Goal: Information Seeking & Learning: Check status

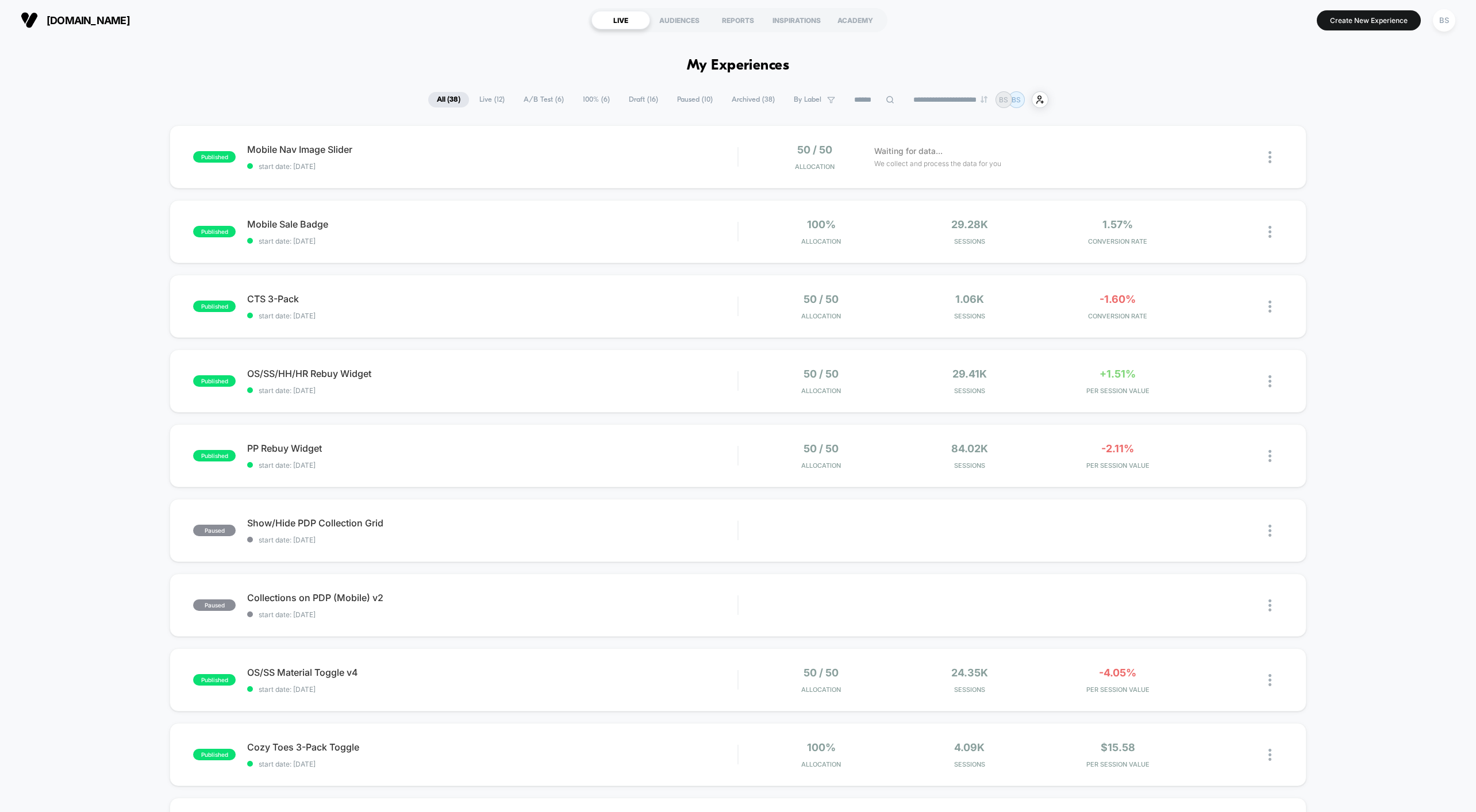
click at [550, 100] on span "A/B Test ( 6 )" at bounding box center [543, 99] width 57 height 15
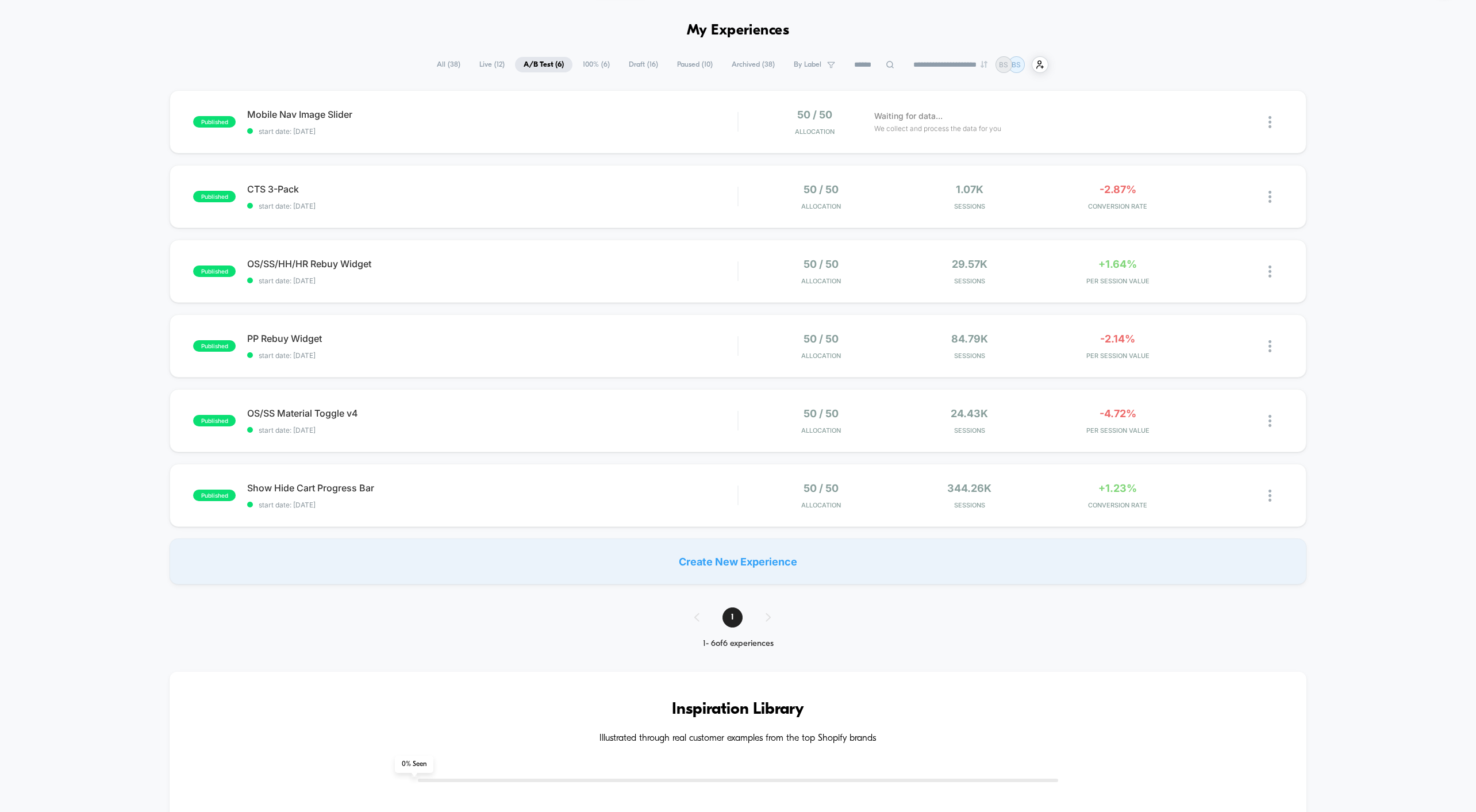
scroll to position [61, 0]
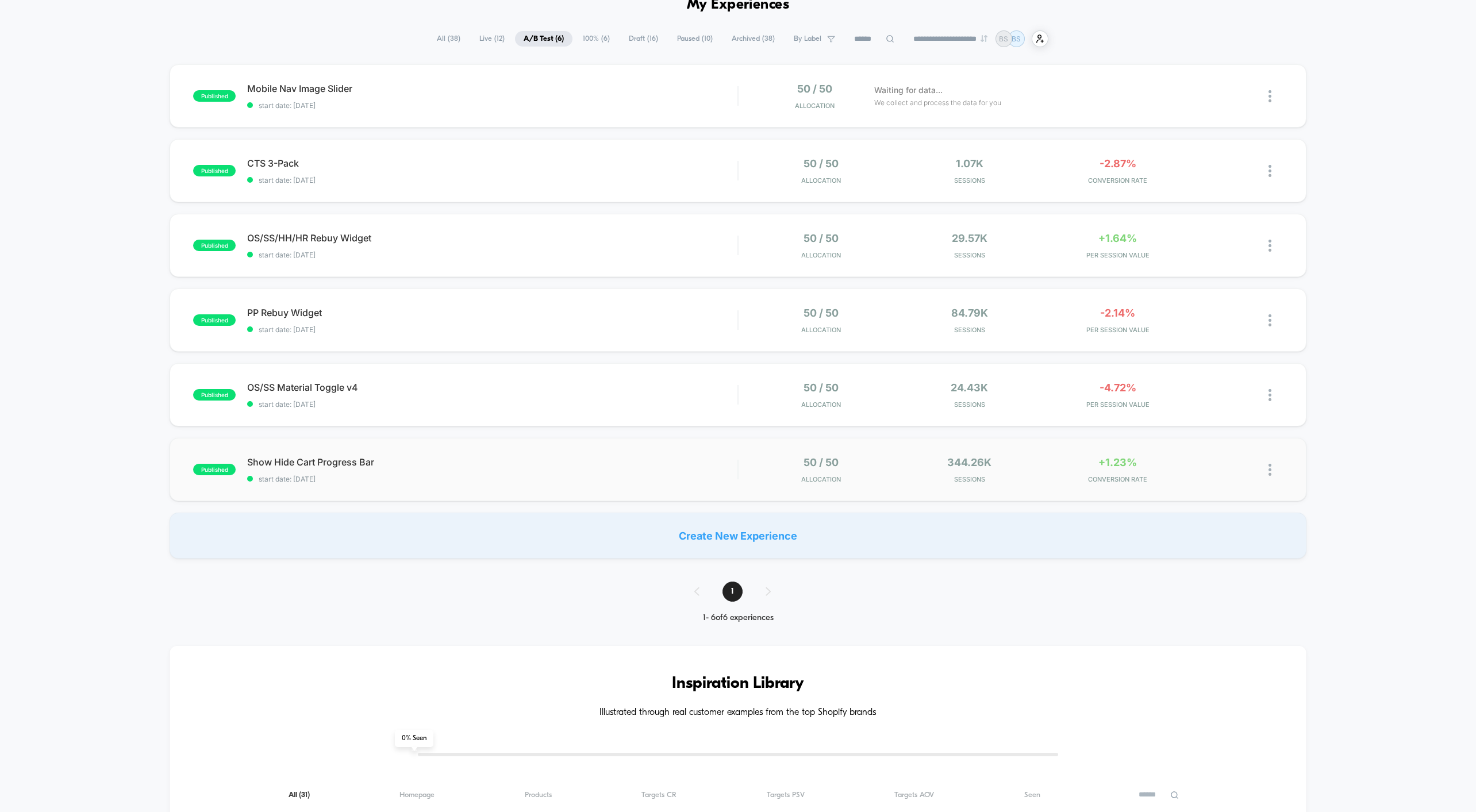
click at [627, 459] on span "Show Hide Cart Progress Bar" at bounding box center [492, 461] width 490 height 12
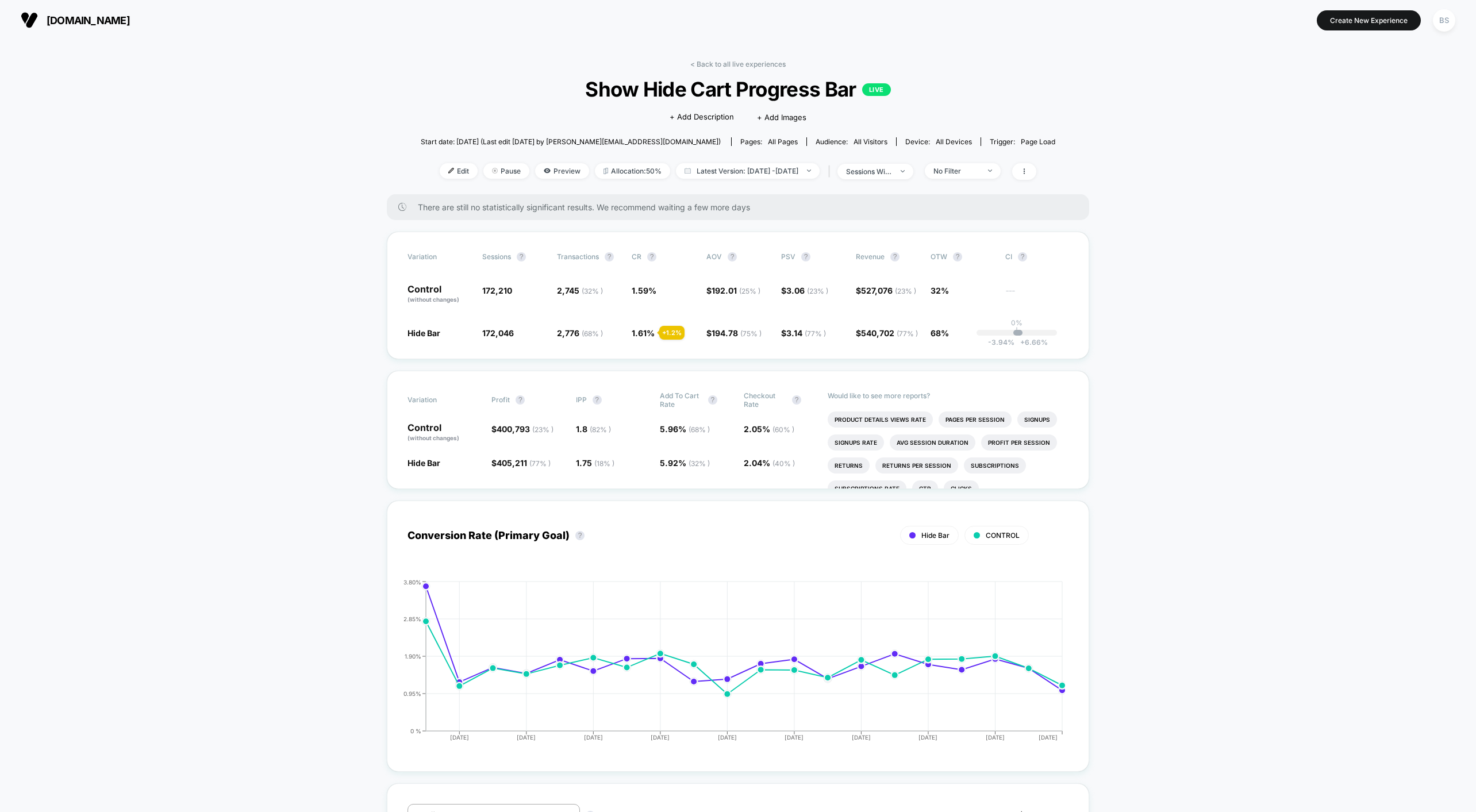
scroll to position [29, 0]
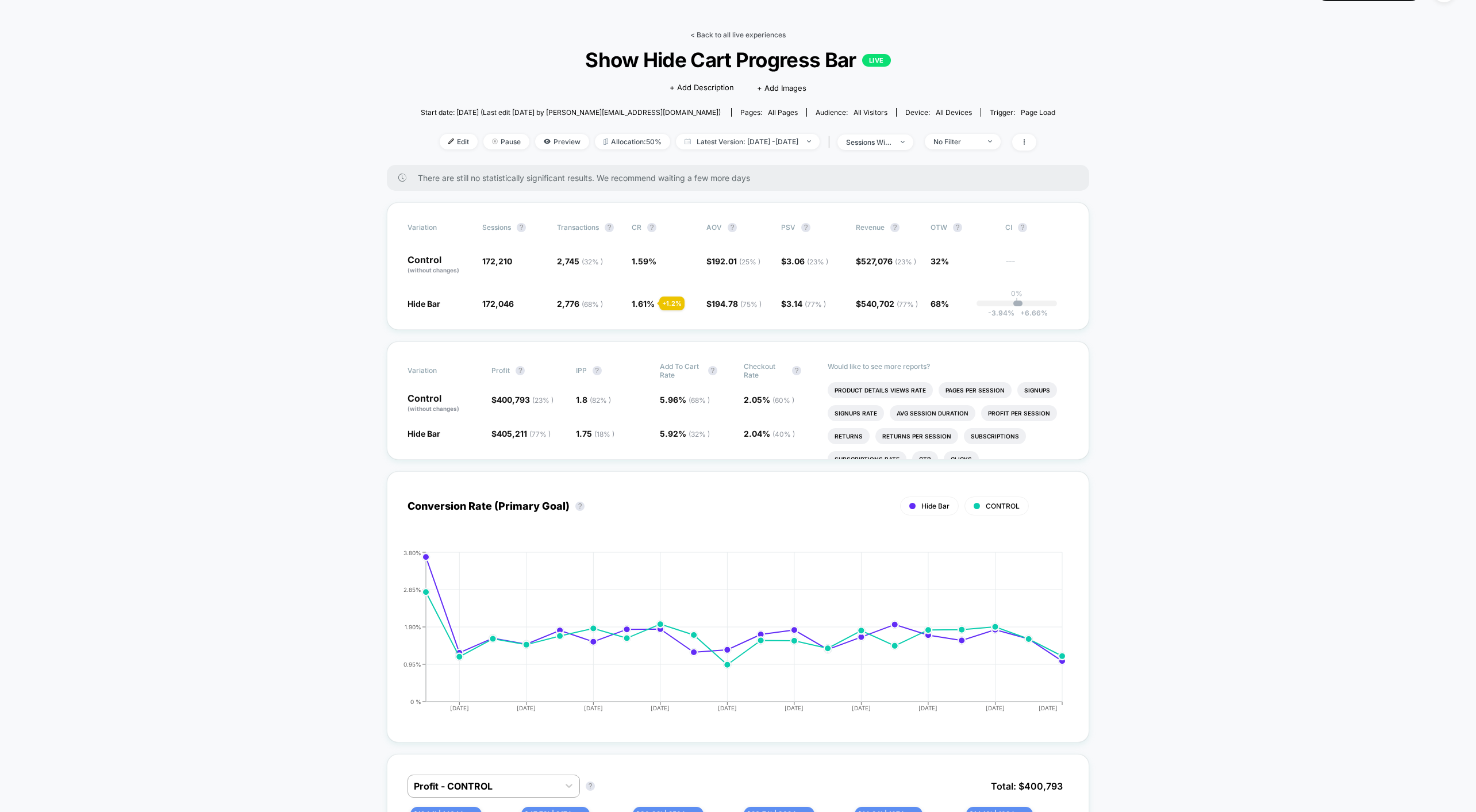
click at [725, 34] on link "< Back to all live experiences" at bounding box center [737, 35] width 95 height 9
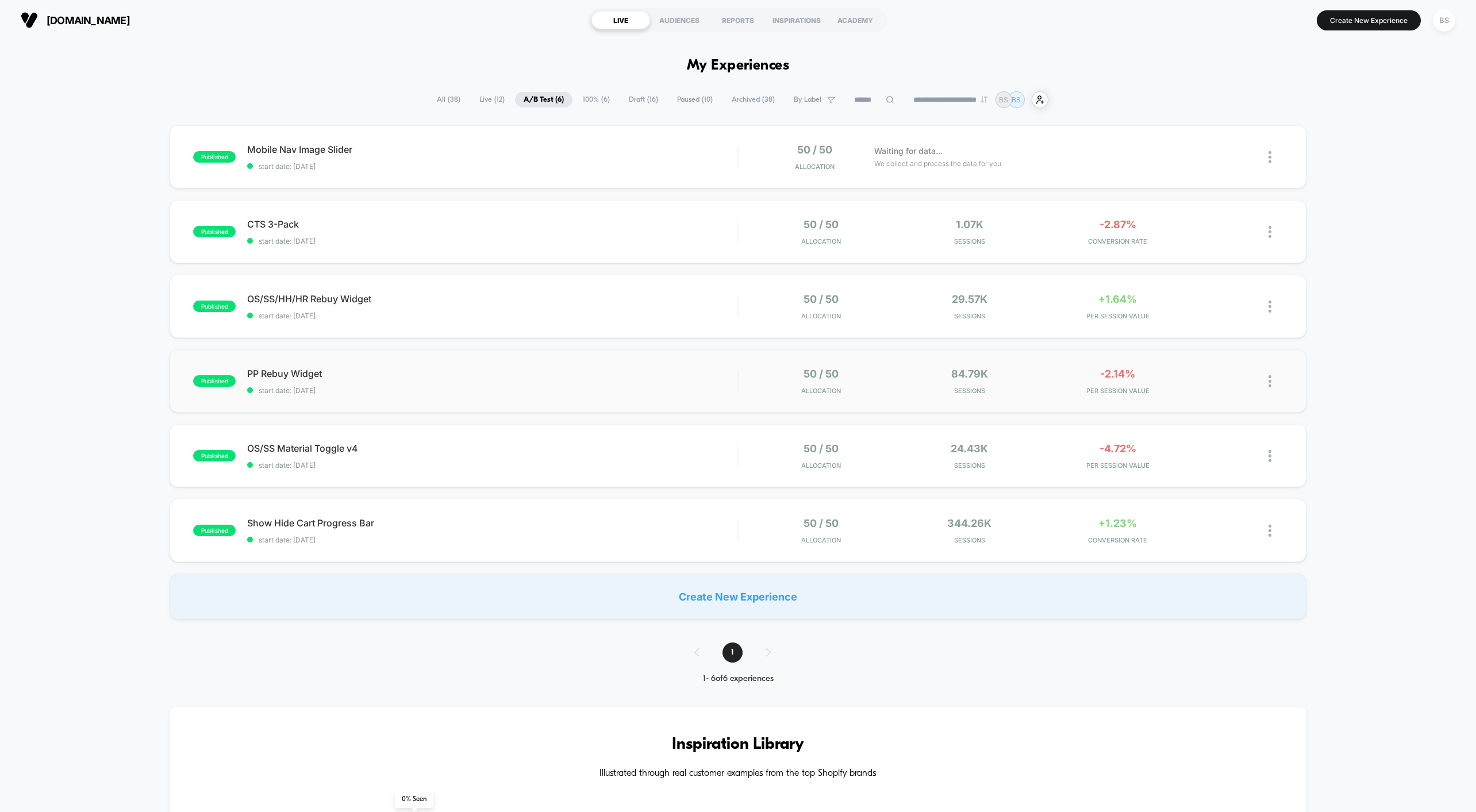
click at [670, 362] on div "published PP Rebuy Widget start date: [DATE] 50 / 50 Allocation 84.79k Sessions…" at bounding box center [737, 381] width 1136 height 63
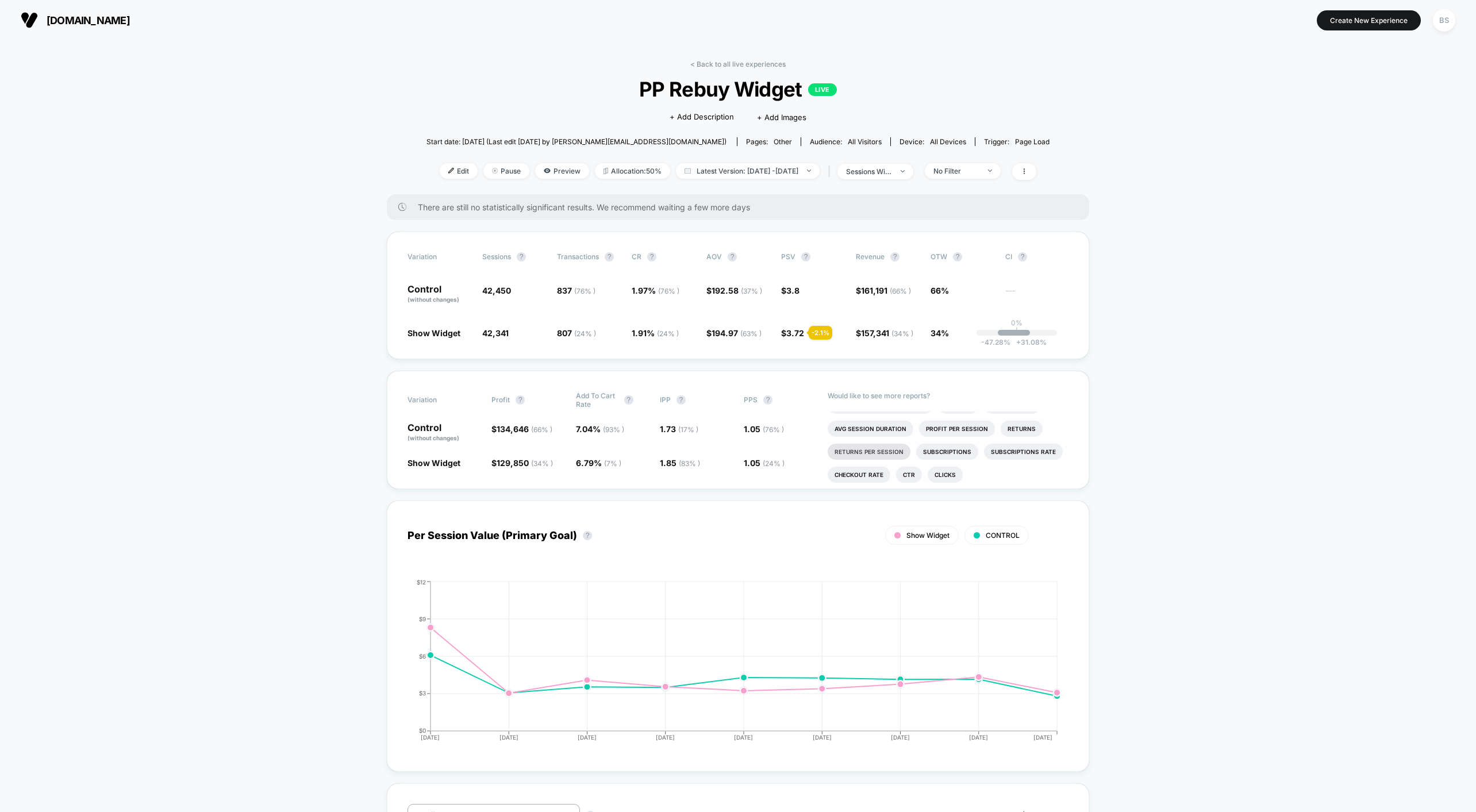
scroll to position [20, 0]
click at [843, 425] on li "Avg Session Duration" at bounding box center [870, 423] width 85 height 16
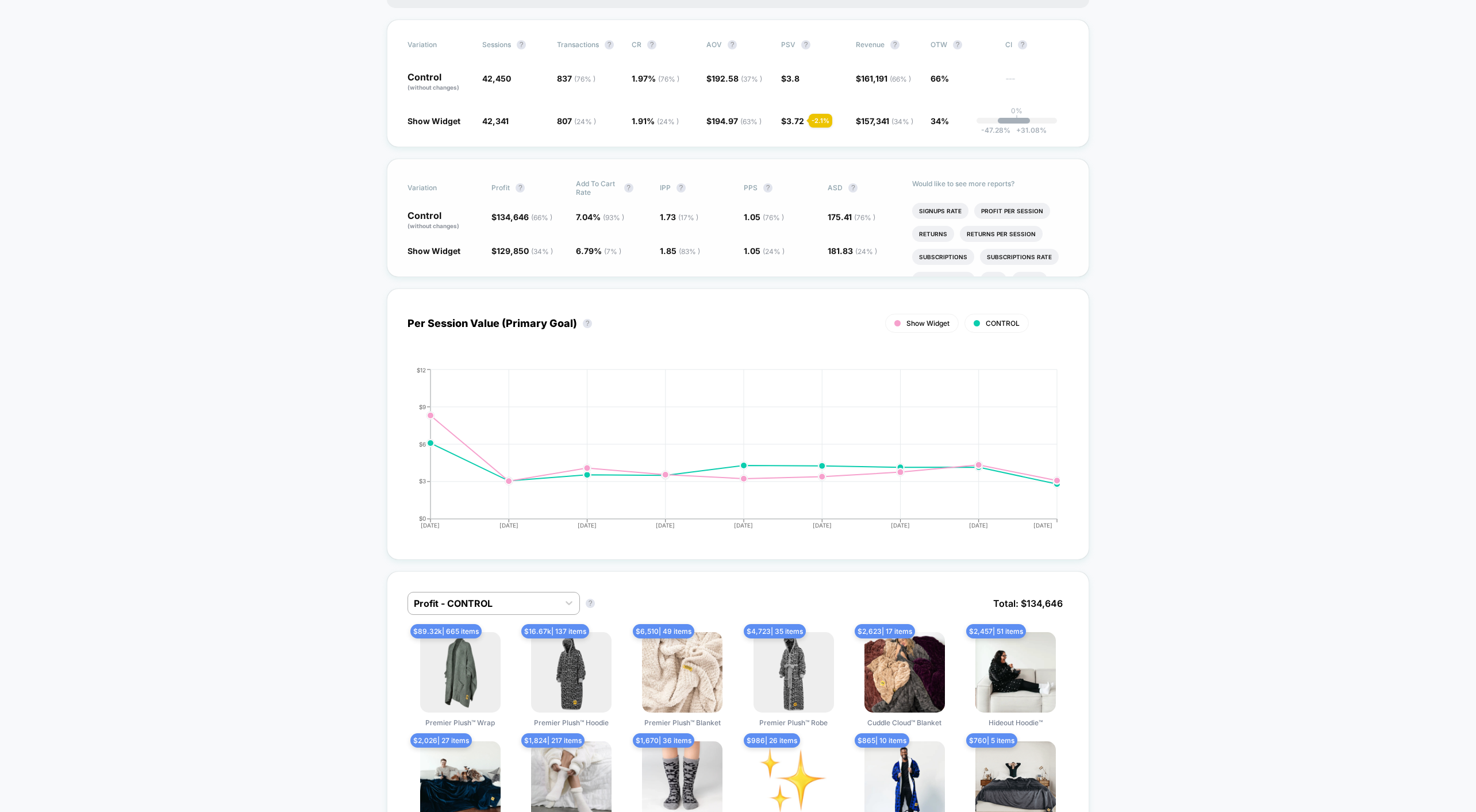
scroll to position [0, 0]
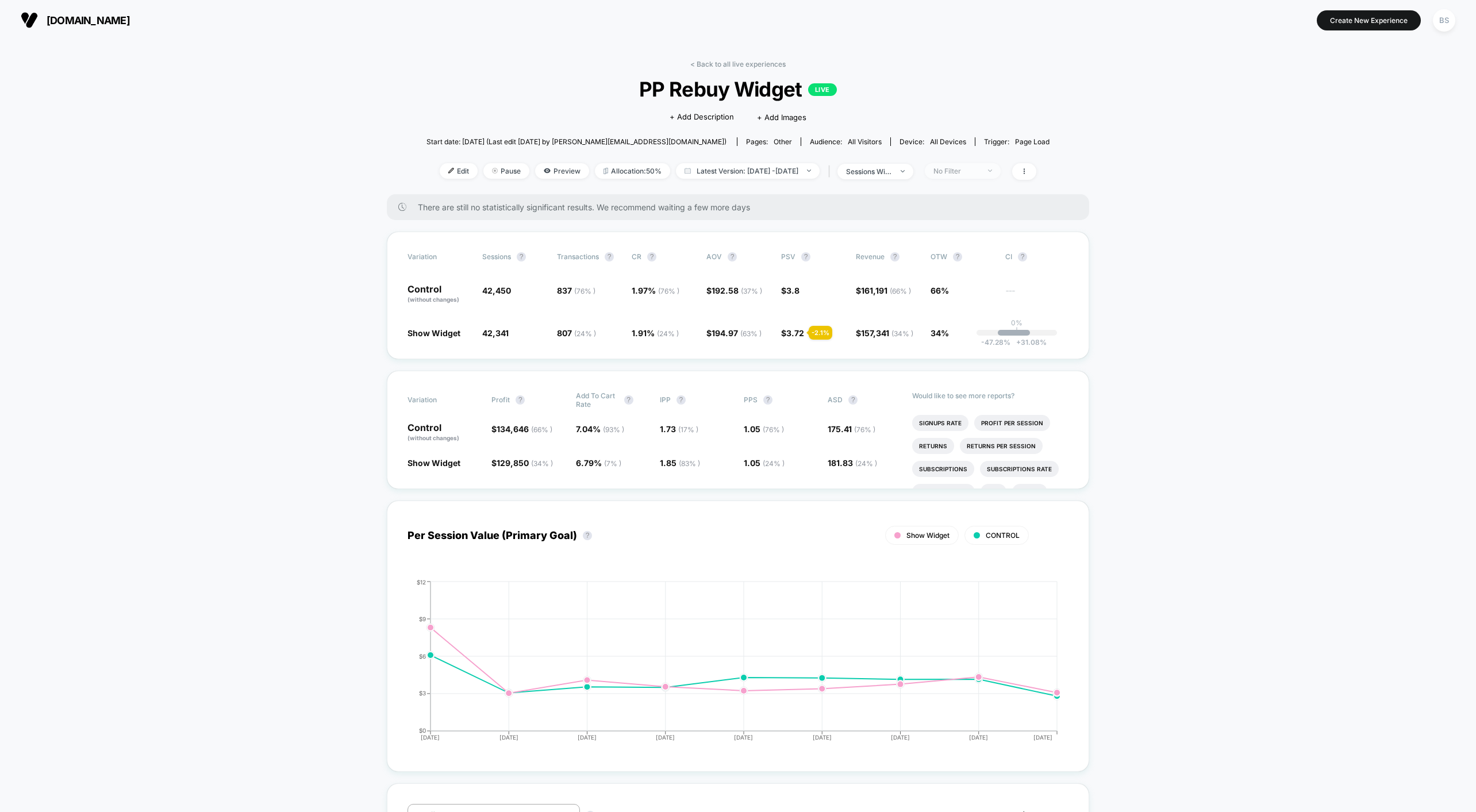
click at [968, 175] on span "No Filter" at bounding box center [963, 170] width 76 height 15
click at [972, 232] on span "Desktop Visitors" at bounding box center [977, 237] width 62 height 10
click at [976, 337] on button "Save" at bounding box center [980, 337] width 105 height 19
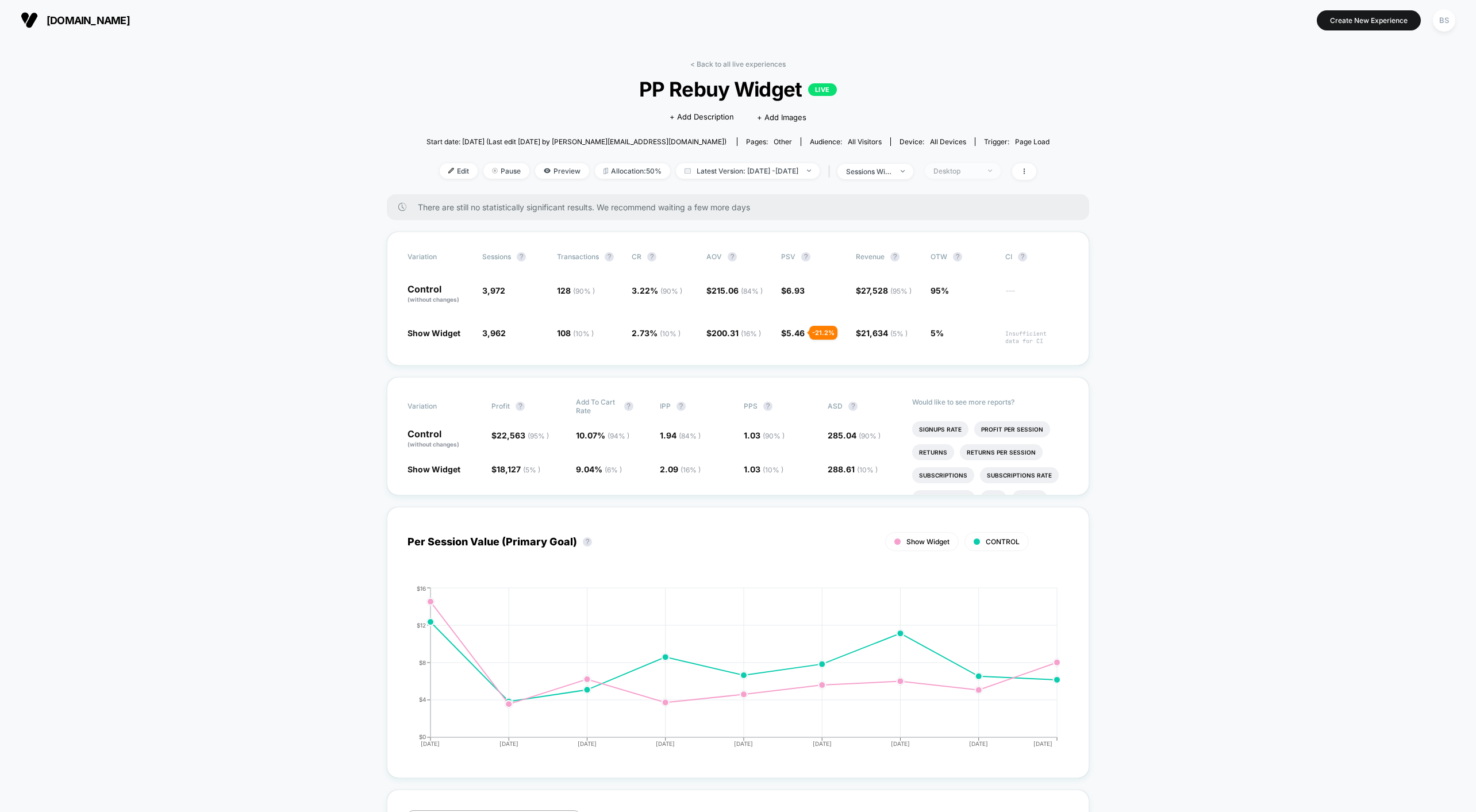
click at [979, 171] on div "Desktop" at bounding box center [956, 171] width 46 height 9
click at [976, 259] on span "Returning Visitors" at bounding box center [979, 259] width 66 height 10
click at [969, 336] on button "Save" at bounding box center [980, 337] width 105 height 19
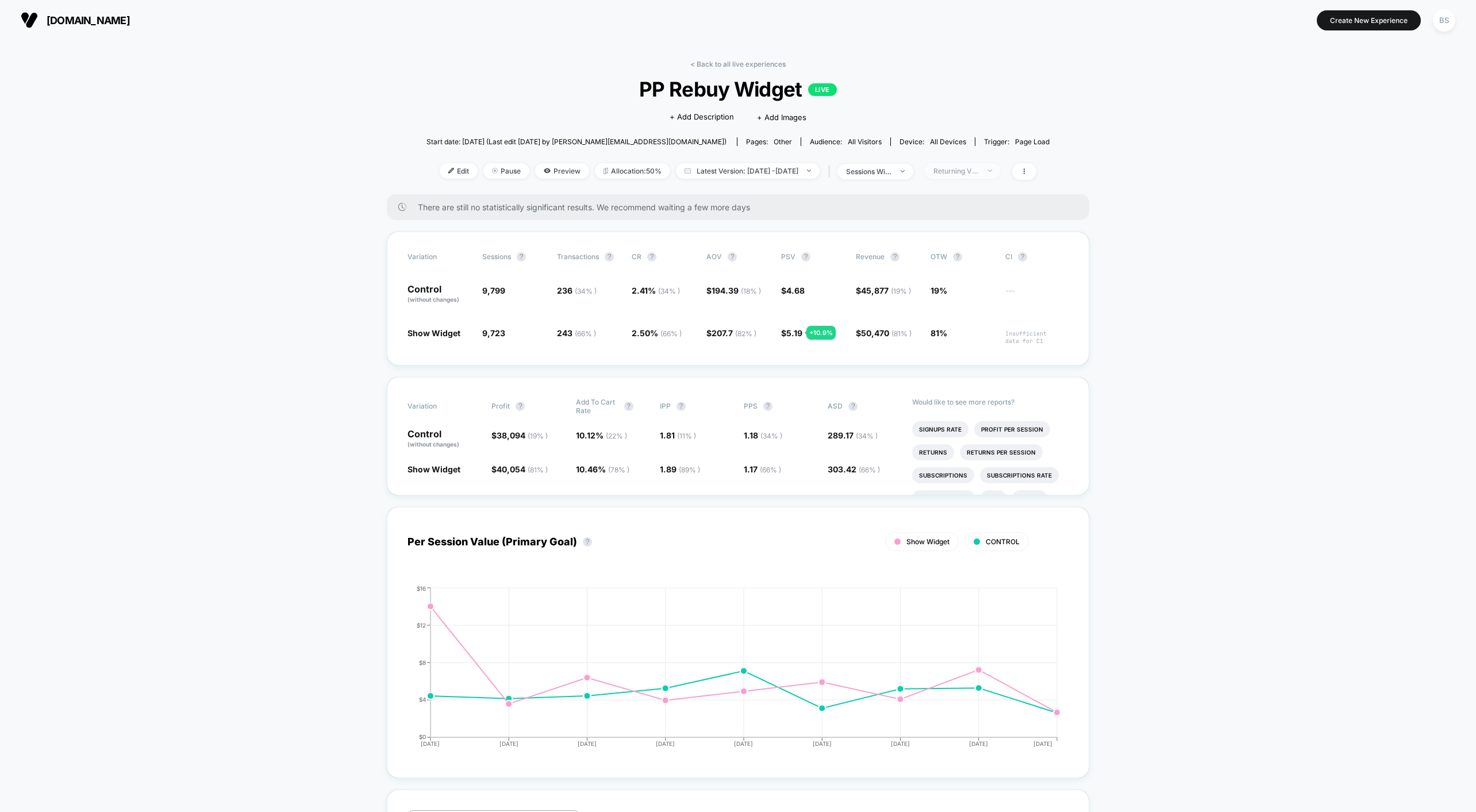
click at [971, 171] on div "Returning Visitors" at bounding box center [956, 171] width 46 height 9
click at [966, 232] on span "Desktop Visitors" at bounding box center [977, 237] width 62 height 10
click at [966, 334] on button "Save" at bounding box center [980, 337] width 105 height 19
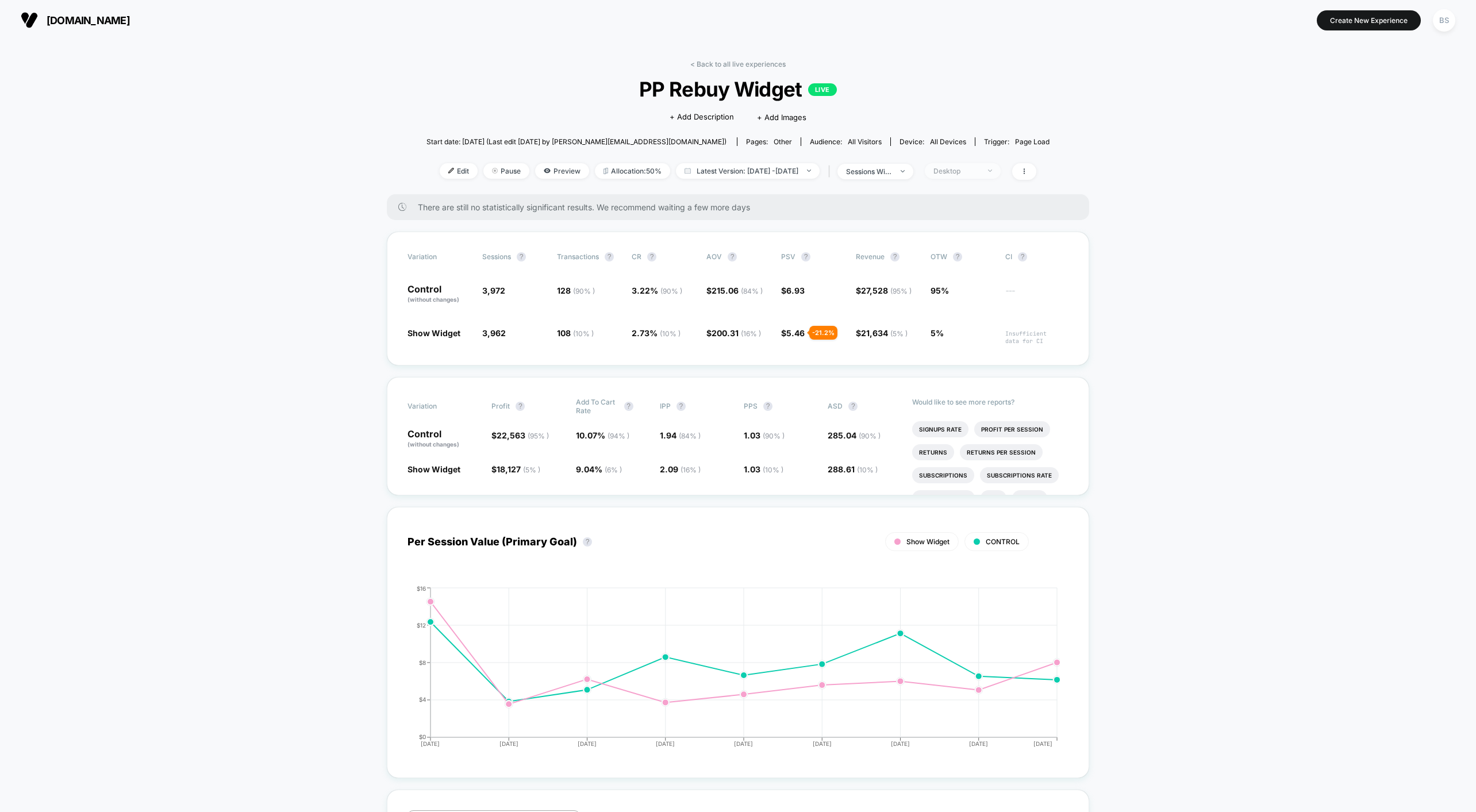
click at [979, 170] on div "Desktop" at bounding box center [956, 171] width 46 height 9
click at [962, 218] on span "Mobile Visitors" at bounding box center [974, 213] width 55 height 10
click at [966, 344] on button "Save" at bounding box center [980, 337] width 105 height 19
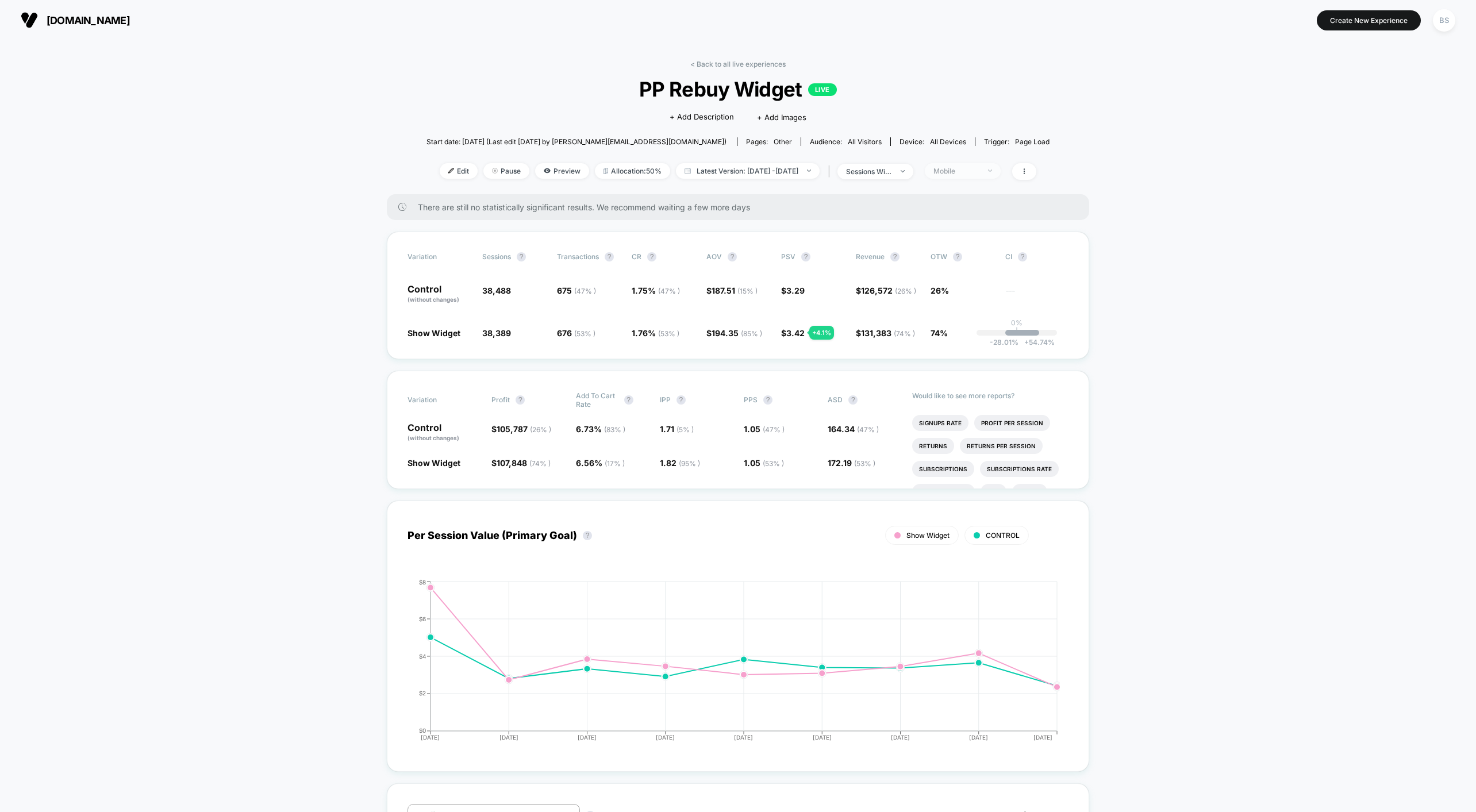
click at [978, 169] on div "Mobile" at bounding box center [956, 171] width 46 height 9
click at [954, 236] on span "Desktop Visitors" at bounding box center [977, 237] width 62 height 10
click at [956, 349] on div "Mobile Visitors ? Desktop Visitors ? Returning Visitors ? New Visitors ? No Fil…" at bounding box center [980, 276] width 141 height 175
click at [956, 337] on button "Save" at bounding box center [980, 337] width 105 height 19
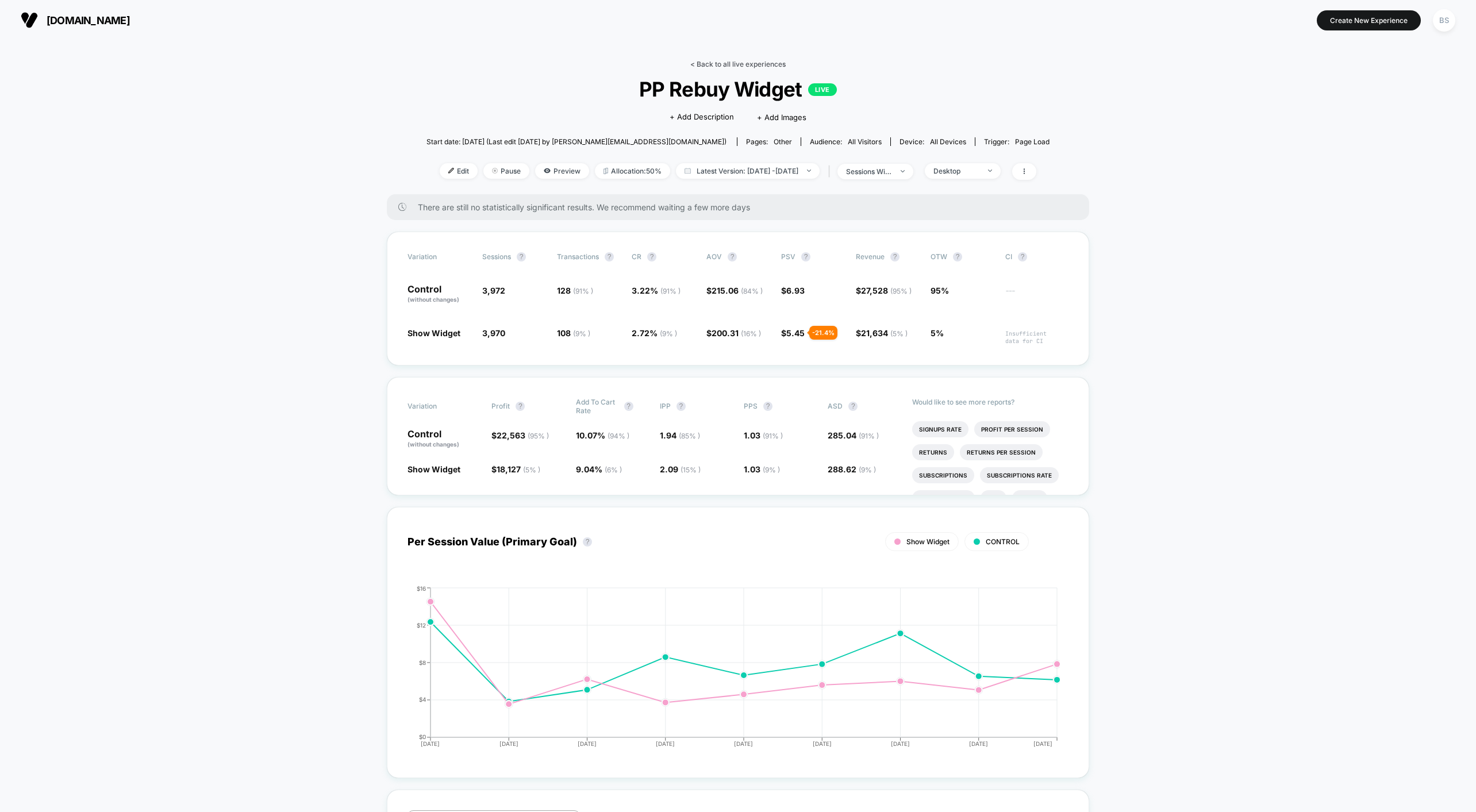
click at [721, 65] on link "< Back to all live experiences" at bounding box center [737, 64] width 95 height 9
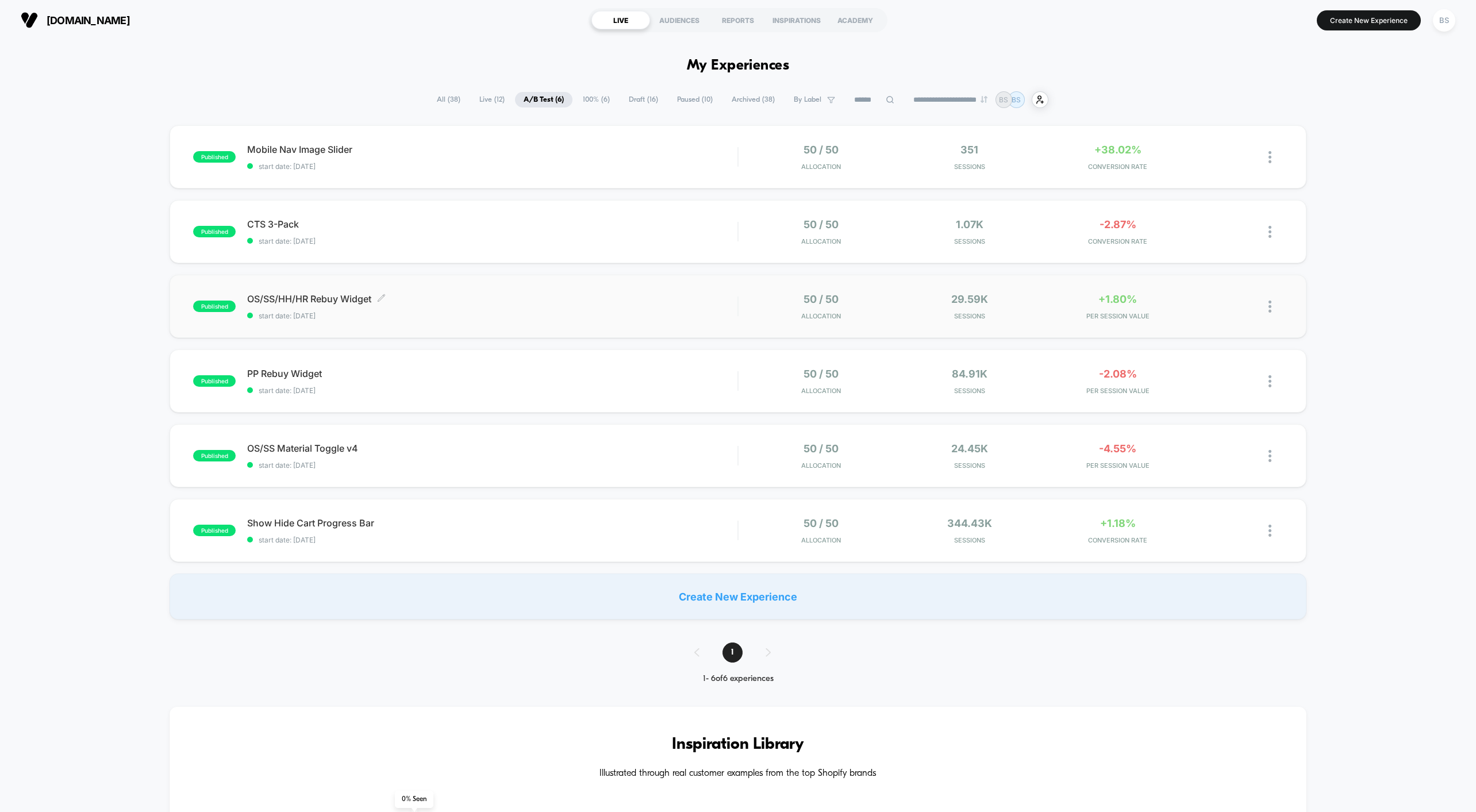
click at [530, 316] on span "start date: [DATE]" at bounding box center [492, 316] width 490 height 9
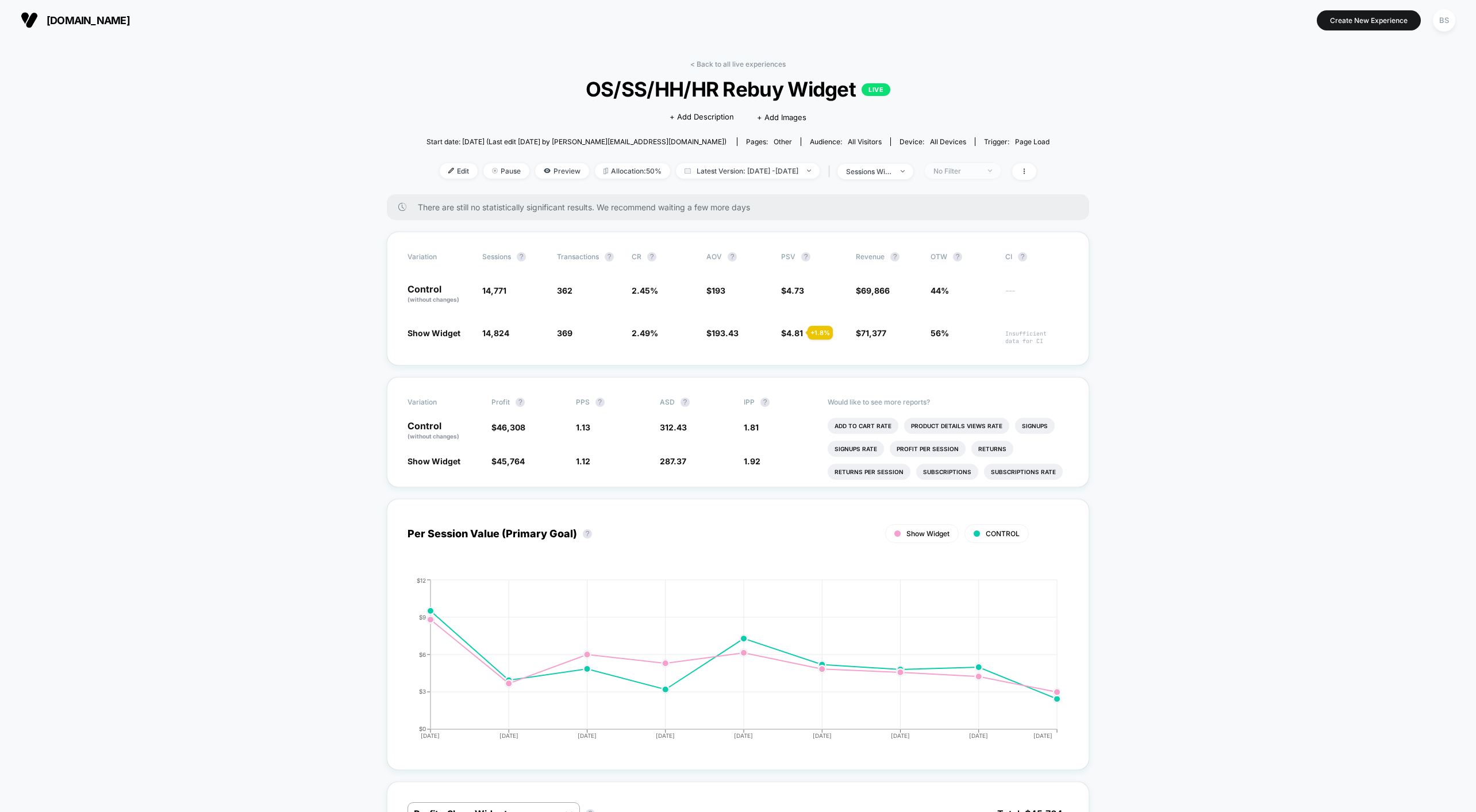
click at [964, 167] on div "No Filter" at bounding box center [956, 171] width 46 height 9
click at [965, 239] on span "Desktop Visitors" at bounding box center [977, 237] width 62 height 10
click at [976, 343] on button "Save" at bounding box center [980, 337] width 105 height 19
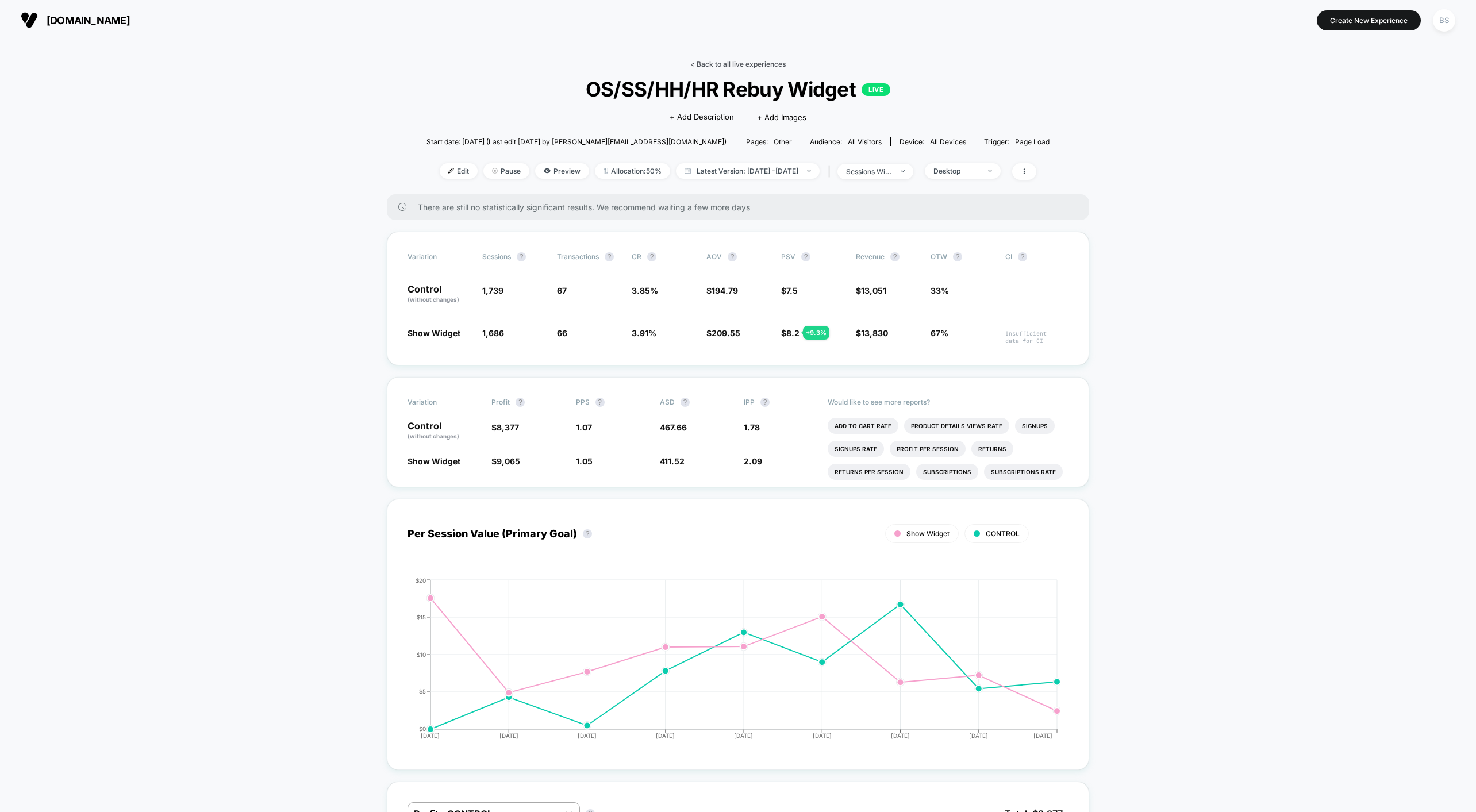
click at [714, 65] on link "< Back to all live experiences" at bounding box center [737, 64] width 95 height 9
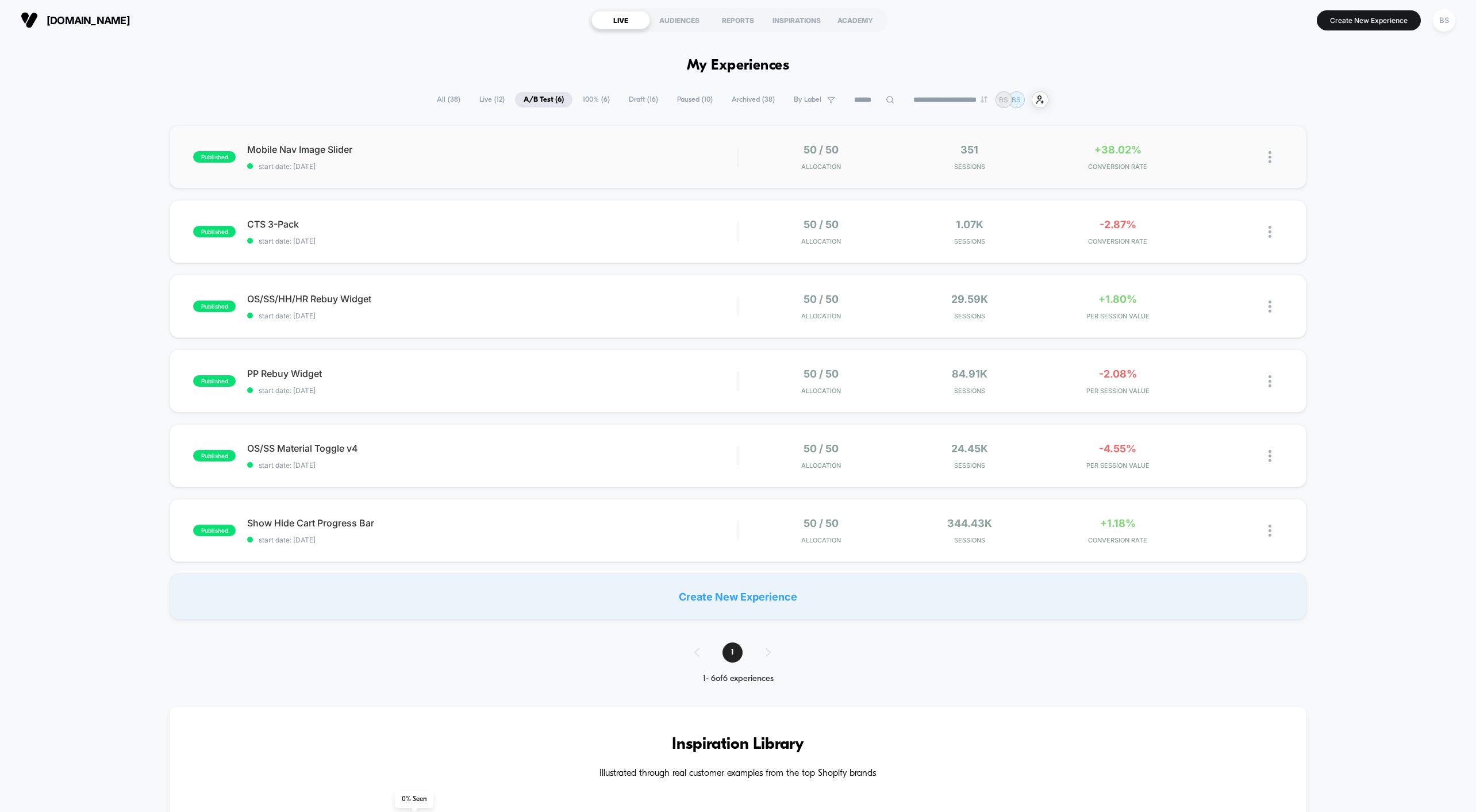
click at [737, 175] on div "published Mobile Nav Image Slider start date: [DATE] 50 / 50 Allocation 351 Ses…" at bounding box center [737, 157] width 1136 height 63
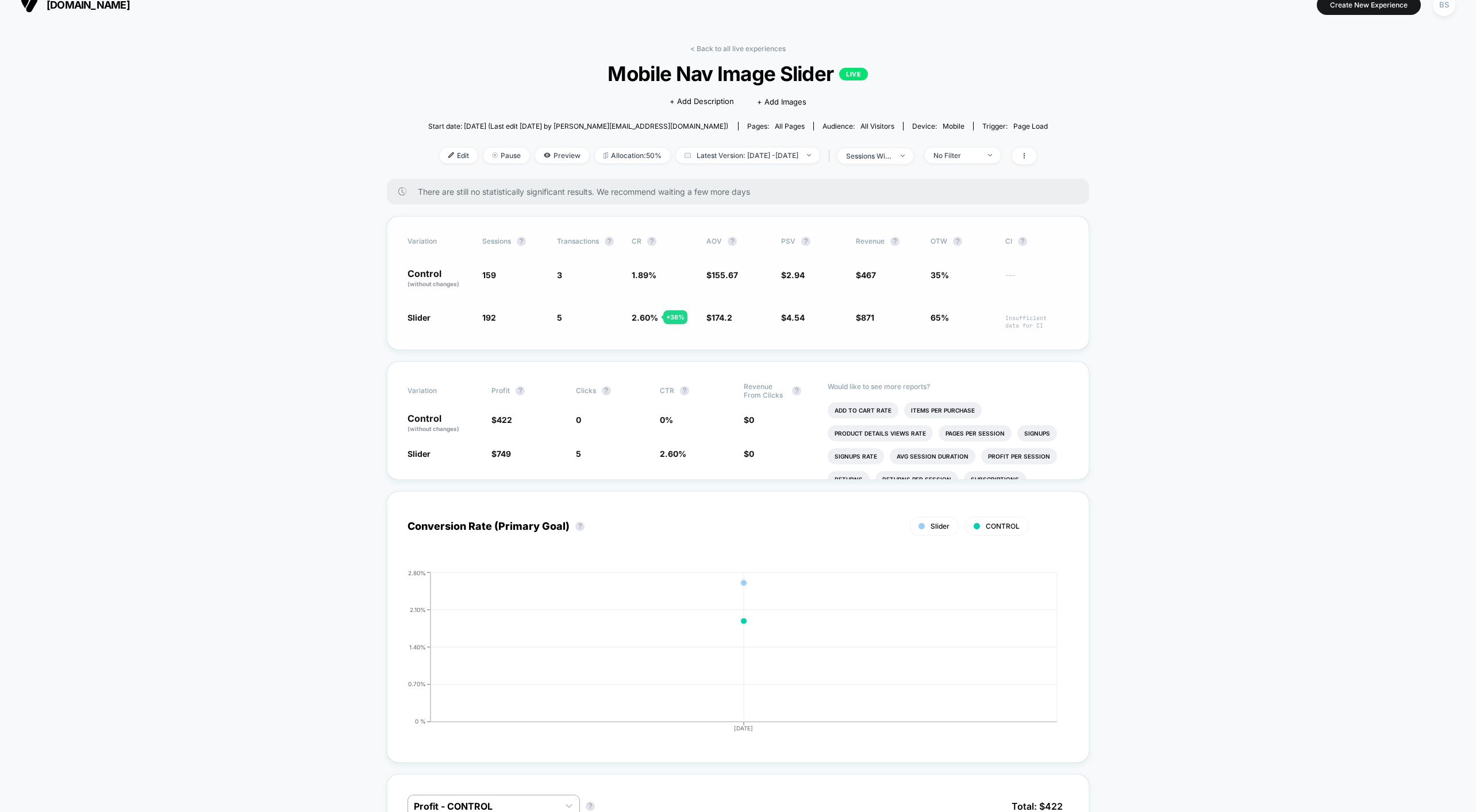
scroll to position [28, 0]
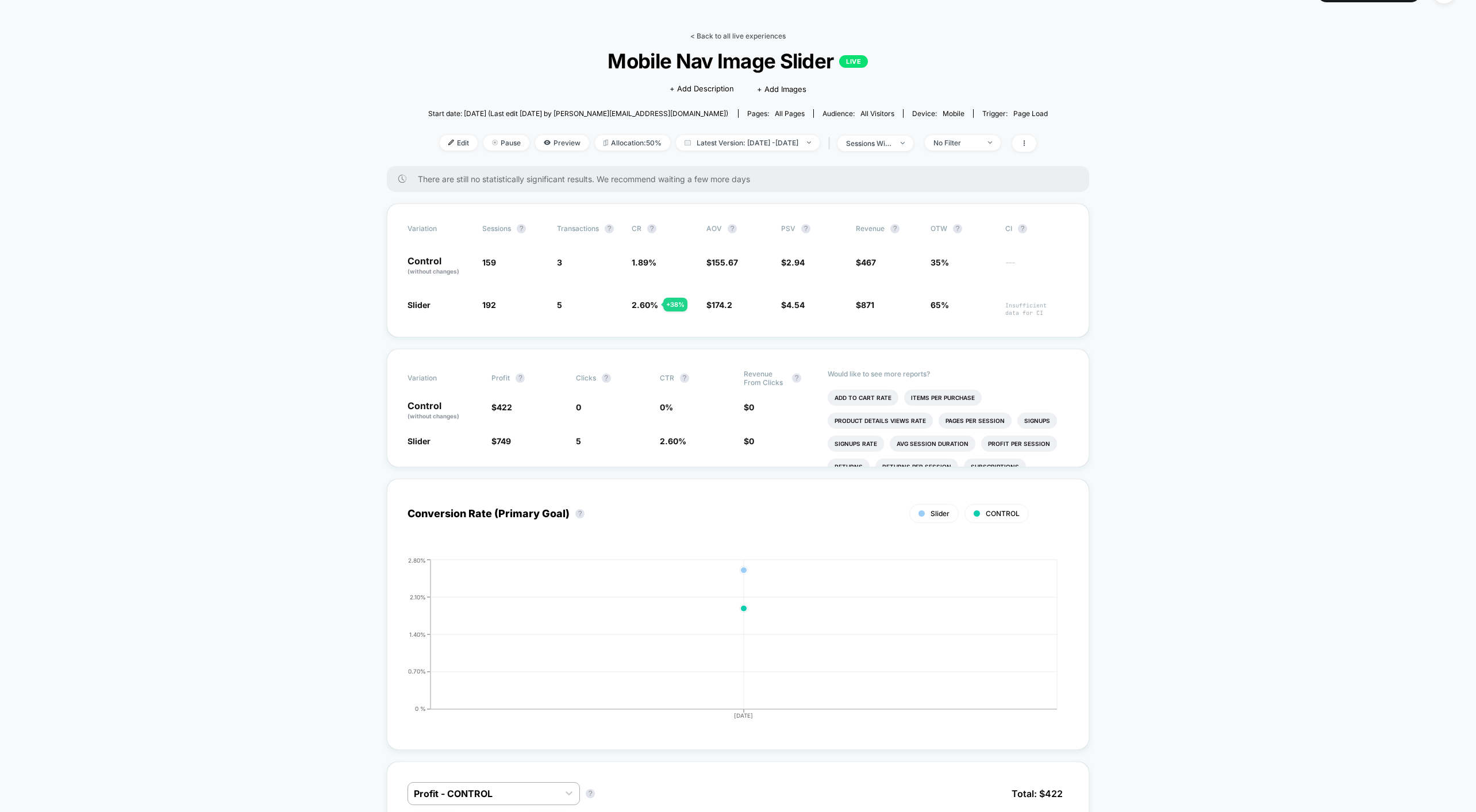
click at [706, 34] on link "< Back to all live experiences" at bounding box center [737, 36] width 95 height 9
